Goal: Task Accomplishment & Management: Complete application form

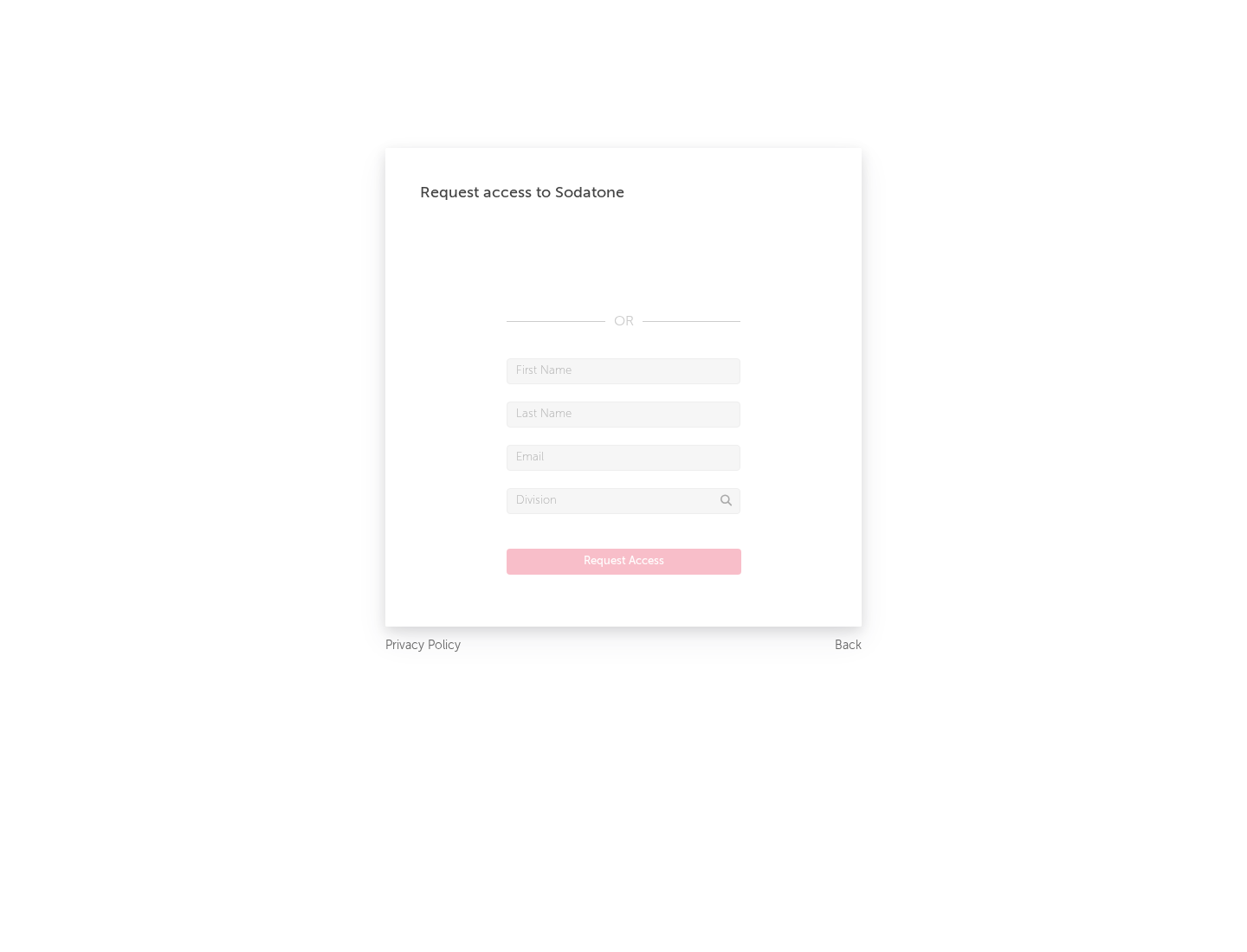
click at [623, 370] on input "text" at bounding box center [623, 371] width 234 height 26
type input "[PERSON_NAME]"
click at [623, 414] on input "text" at bounding box center [623, 414] width 234 height 26
type input "[PERSON_NAME]"
click at [623, 457] on input "text" at bounding box center [623, 458] width 234 height 26
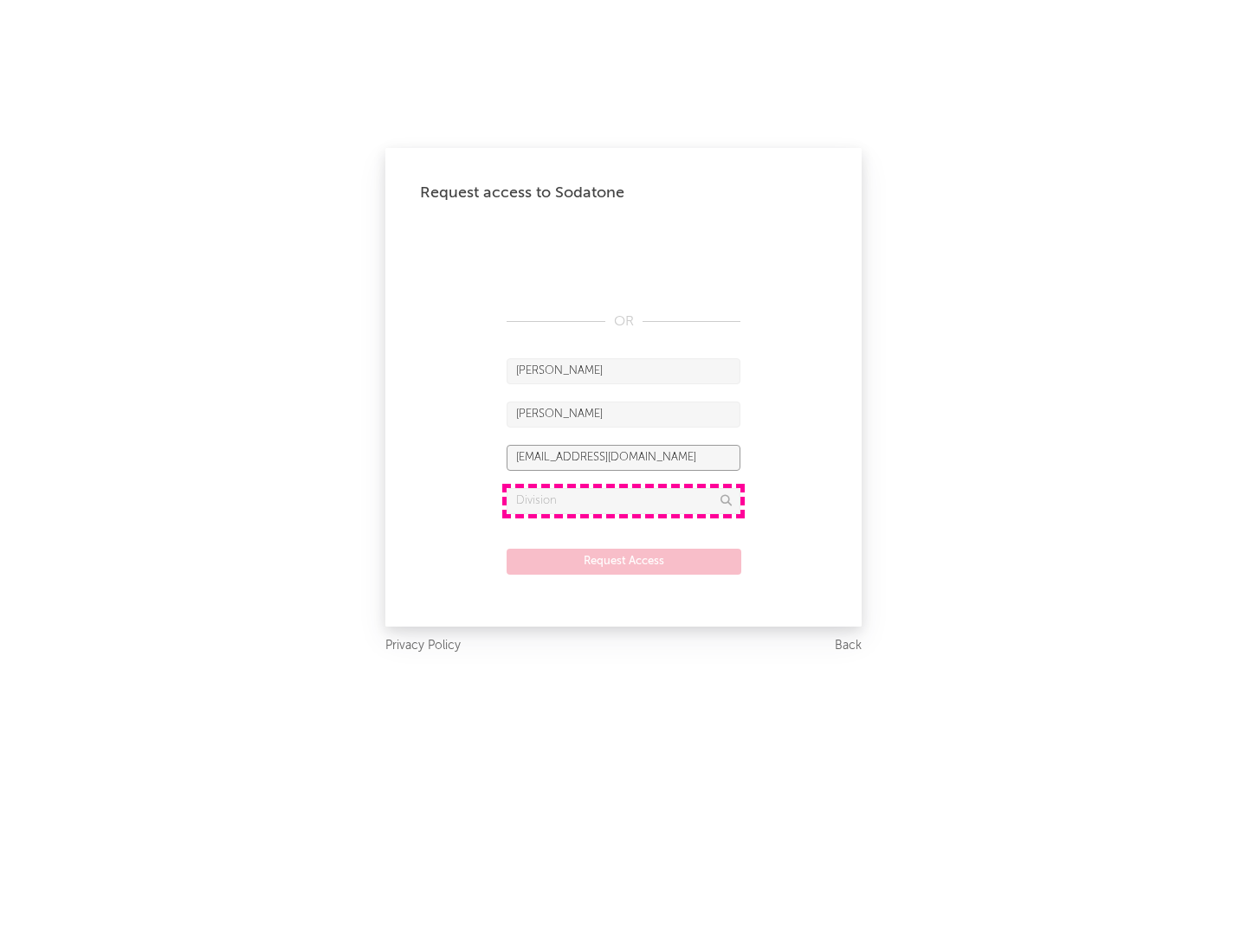
type input "[EMAIL_ADDRESS][DOMAIN_NAME]"
click at [623, 501] on input "text" at bounding box center [623, 502] width 234 height 26
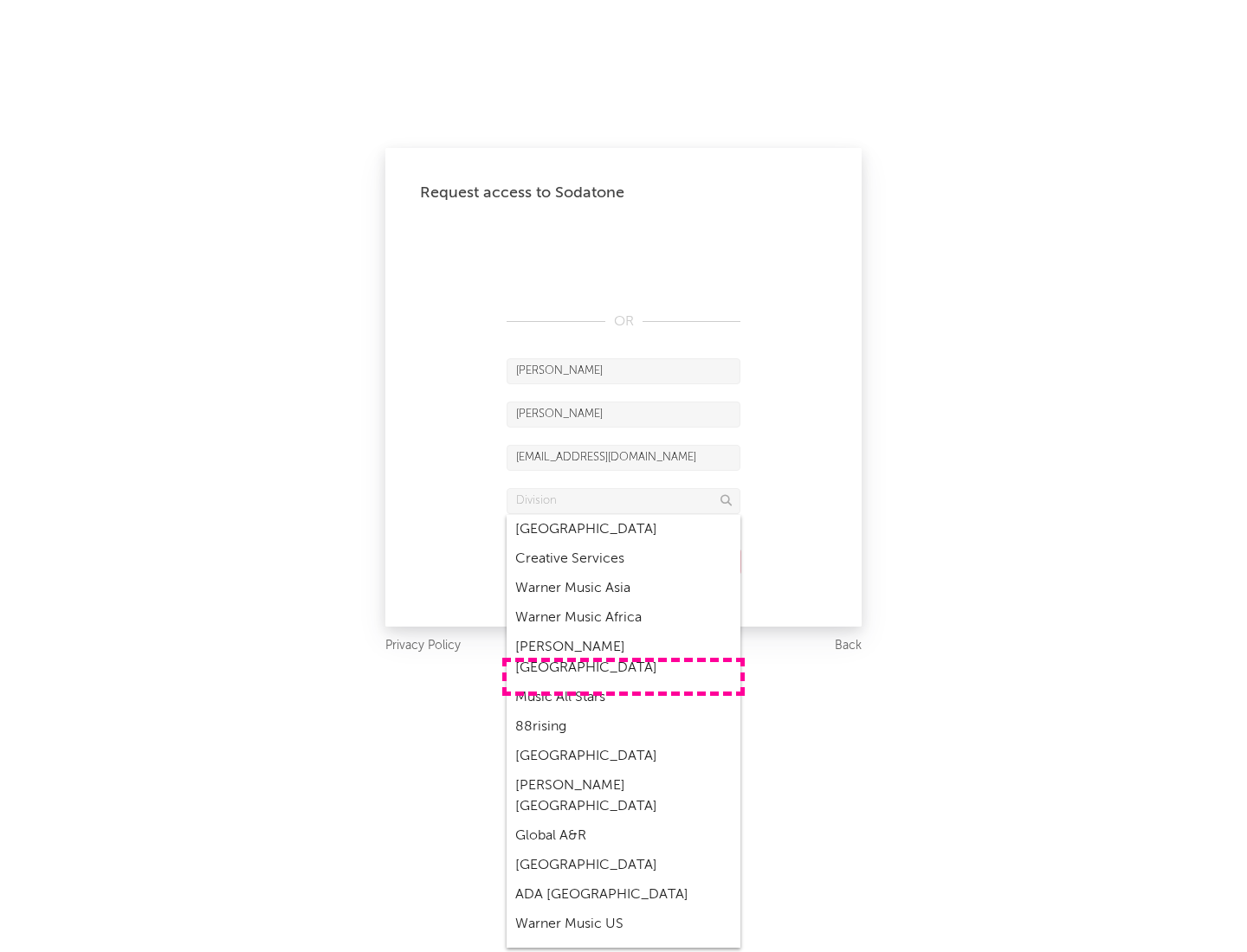
click at [623, 683] on div "Music All Stars" at bounding box center [623, 697] width 234 height 29
type input "Music All Stars"
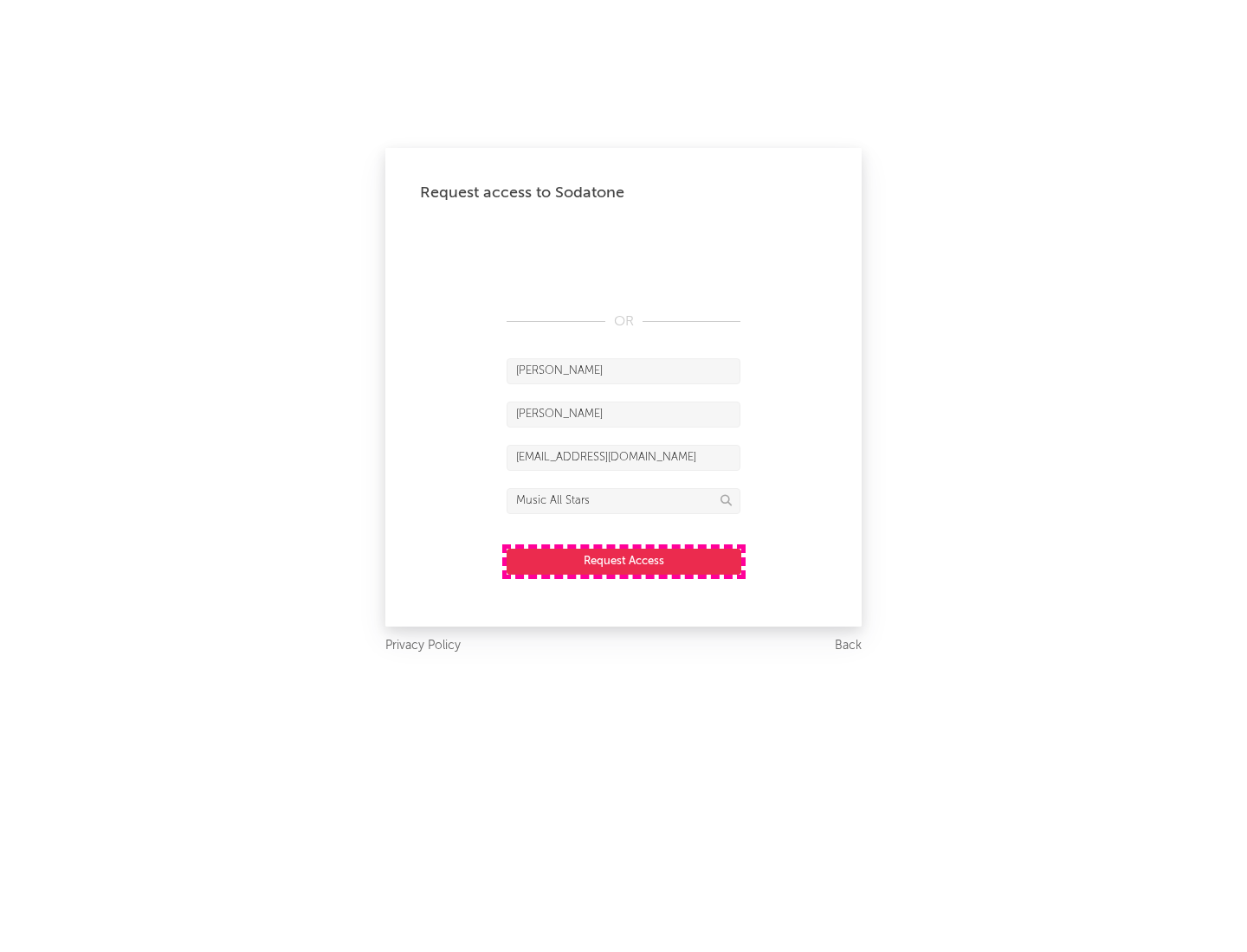
click at [623, 560] on button "Request Access" at bounding box center [623, 562] width 235 height 26
